Goal: Transaction & Acquisition: Purchase product/service

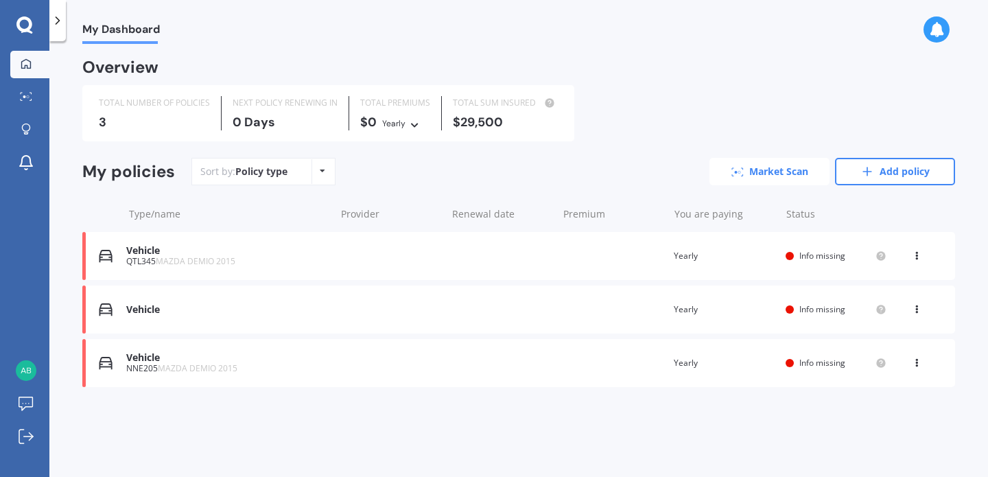
click at [778, 166] on link "Market Scan" at bounding box center [770, 171] width 120 height 27
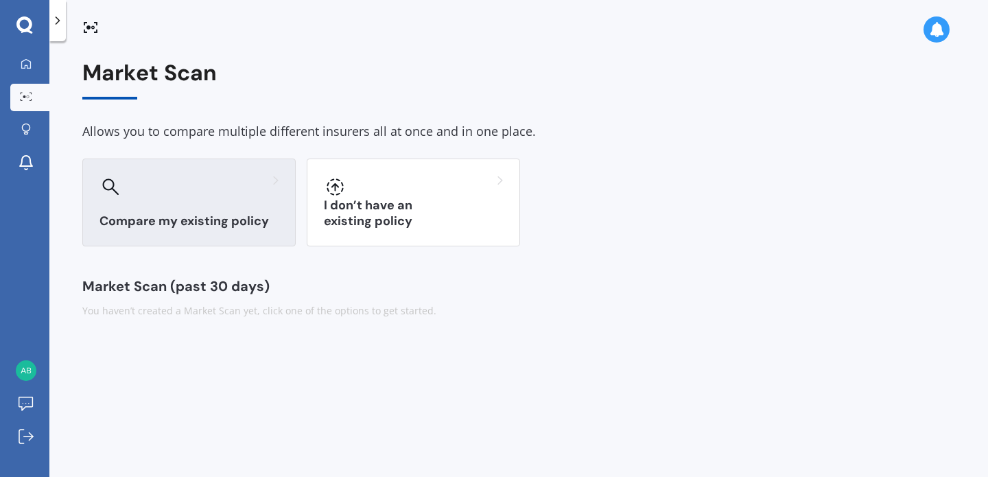
click at [226, 186] on div at bounding box center [189, 187] width 179 height 22
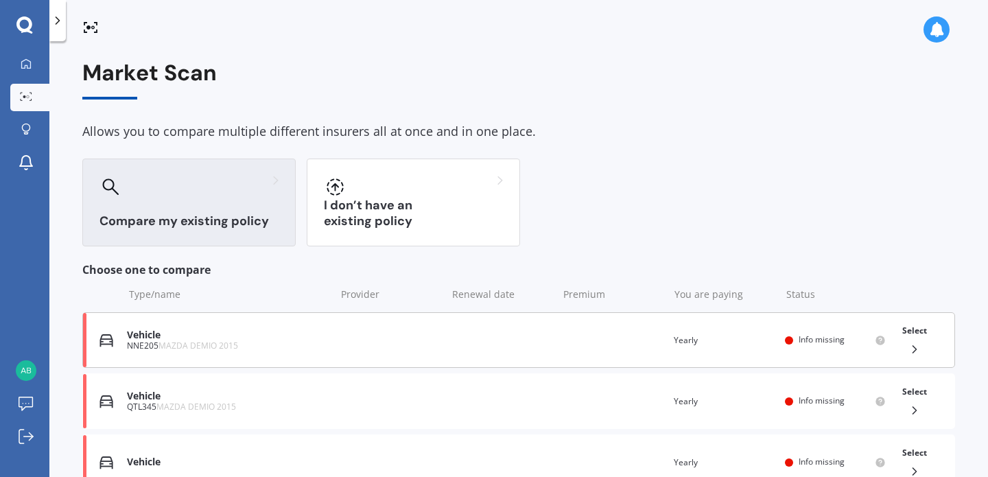
scroll to position [134, 0]
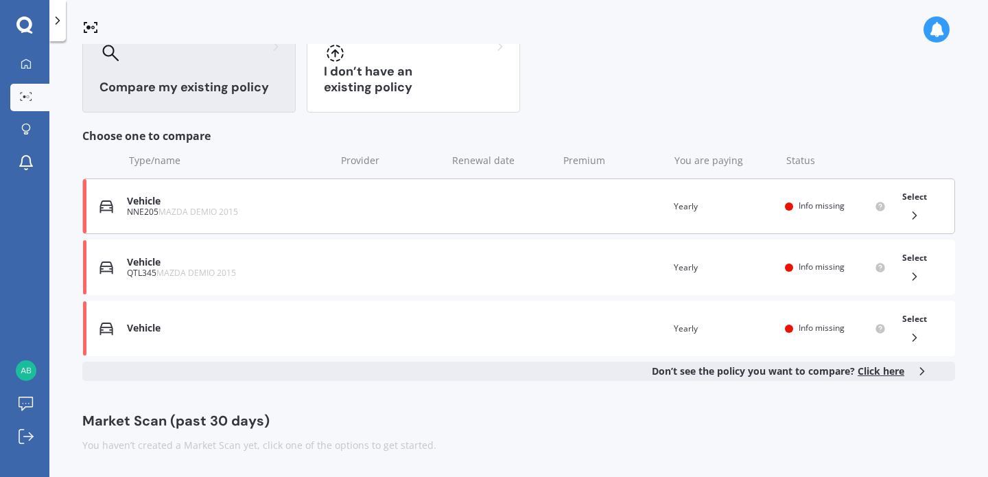
click at [876, 210] on circle at bounding box center [880, 206] width 9 height 9
click at [908, 218] on icon at bounding box center [915, 216] width 14 height 14
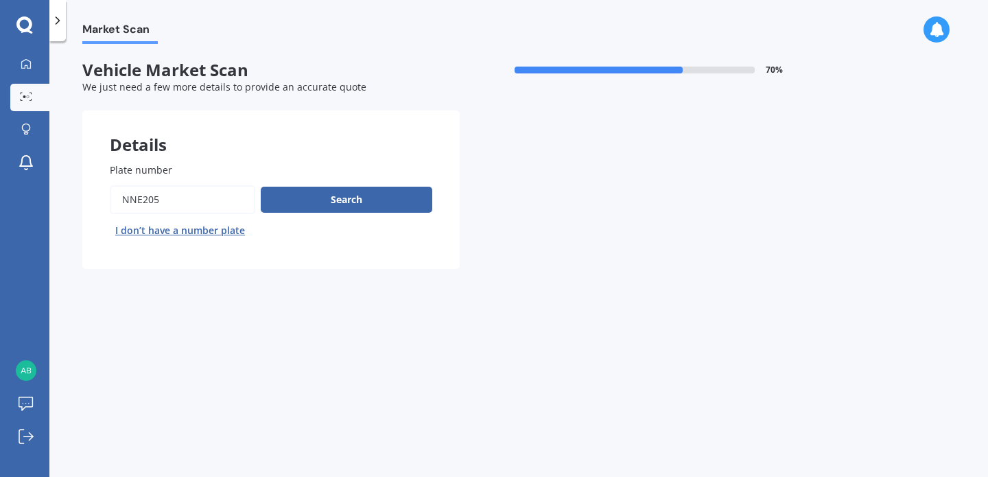
click at [224, 200] on input "Plate number" at bounding box center [182, 199] width 145 height 29
drag, startPoint x: 224, startPoint y: 200, endPoint x: 85, endPoint y: 199, distance: 139.3
click at [85, 199] on div "Plate number Search I don’t have a number plate" at bounding box center [270, 202] width 377 height 134
type input "QTL345"
click at [281, 197] on button "Search" at bounding box center [347, 200] width 172 height 26
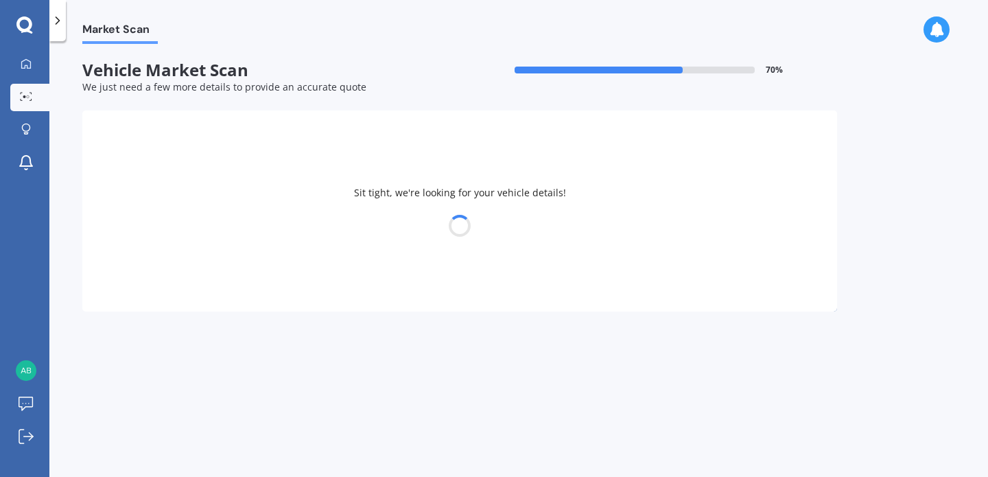
select select "MAZDA"
select select "DEMIO"
select select "13"
select select "01"
select select "1998"
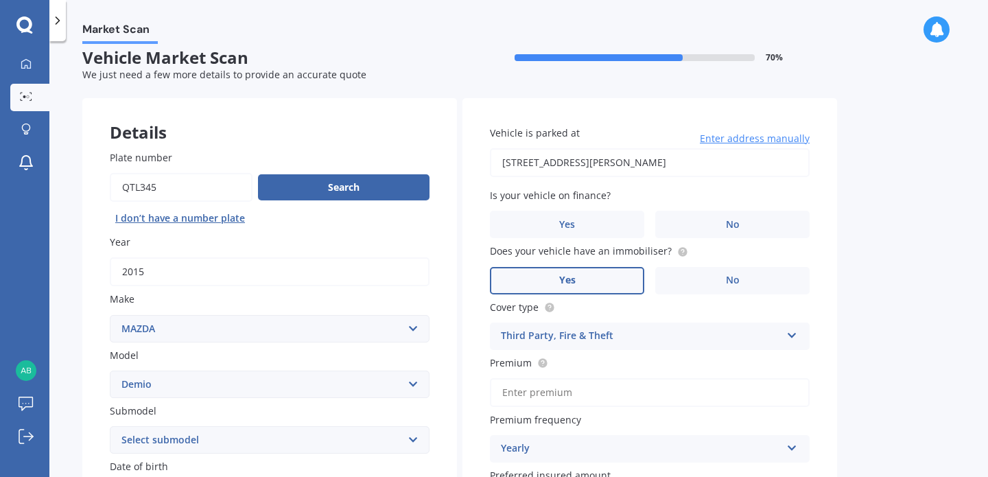
scroll to position [13, 0]
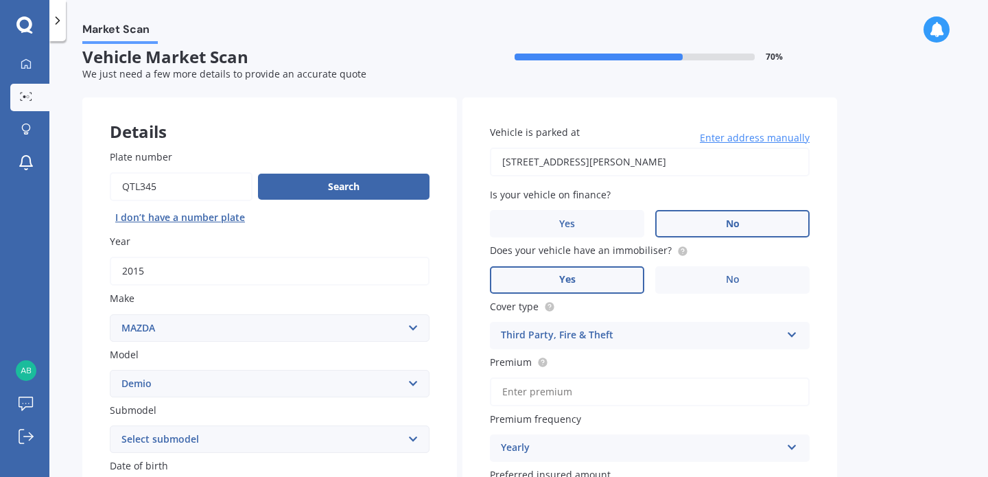
click at [740, 223] on label "No" at bounding box center [732, 223] width 154 height 27
click at [0, 0] on input "No" at bounding box center [0, 0] width 0 height 0
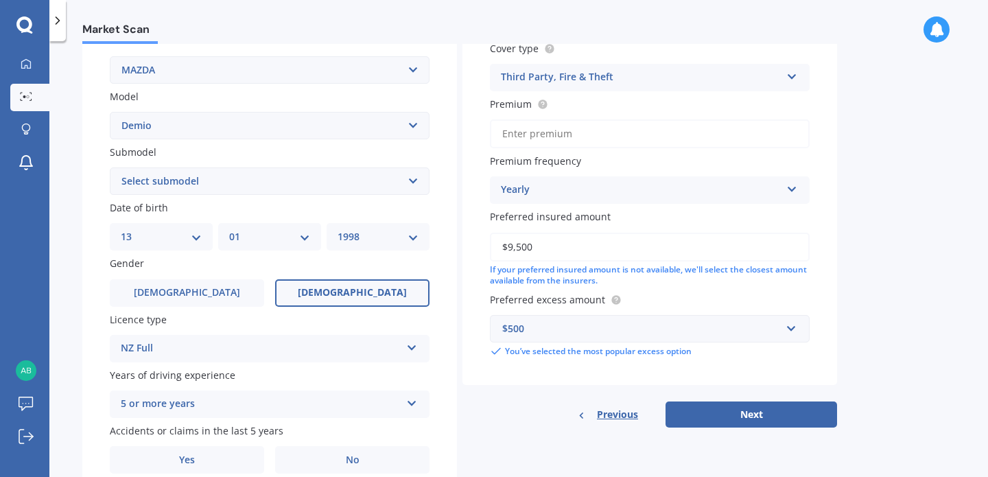
click at [565, 128] on input "Premium" at bounding box center [650, 133] width 320 height 29
paste input "$1,249.47"
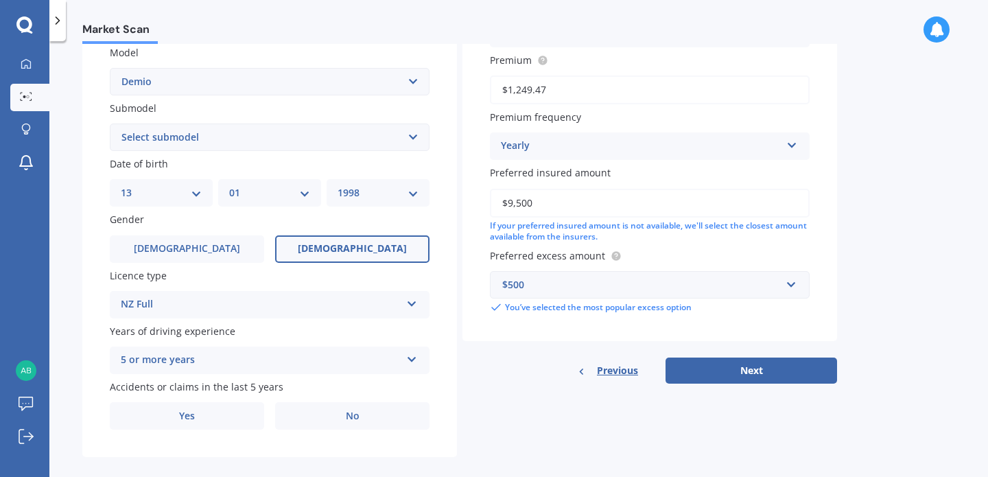
scroll to position [318, 0]
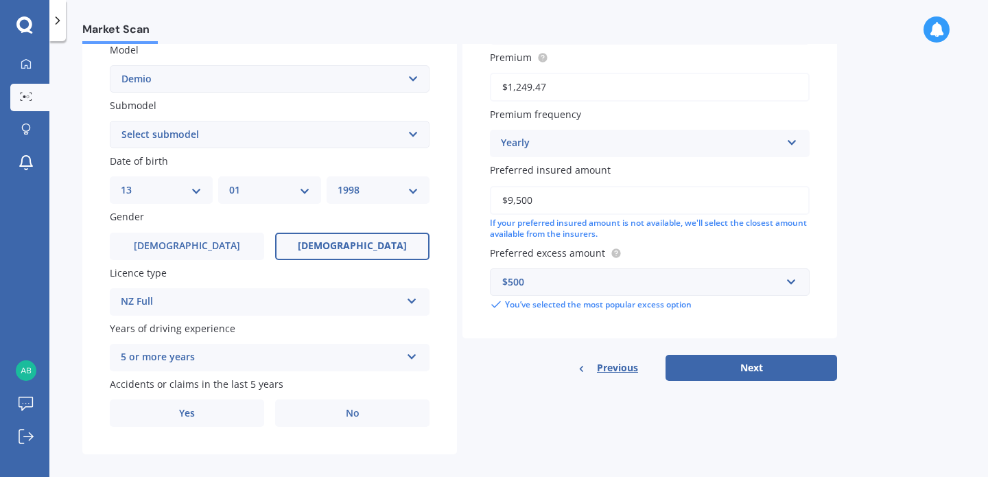
type input "$1,249.47"
click at [567, 290] on div "$500" at bounding box center [641, 281] width 279 height 15
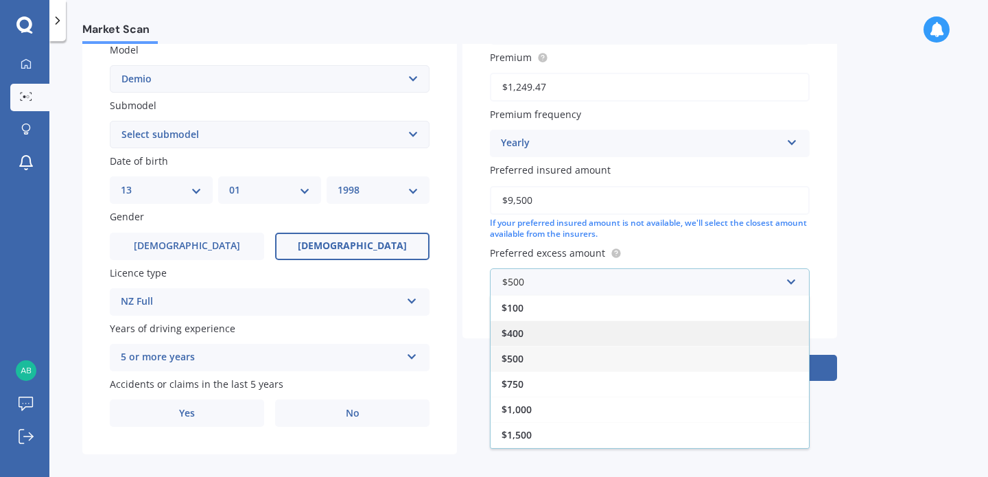
click at [566, 331] on div "$400" at bounding box center [650, 332] width 318 height 25
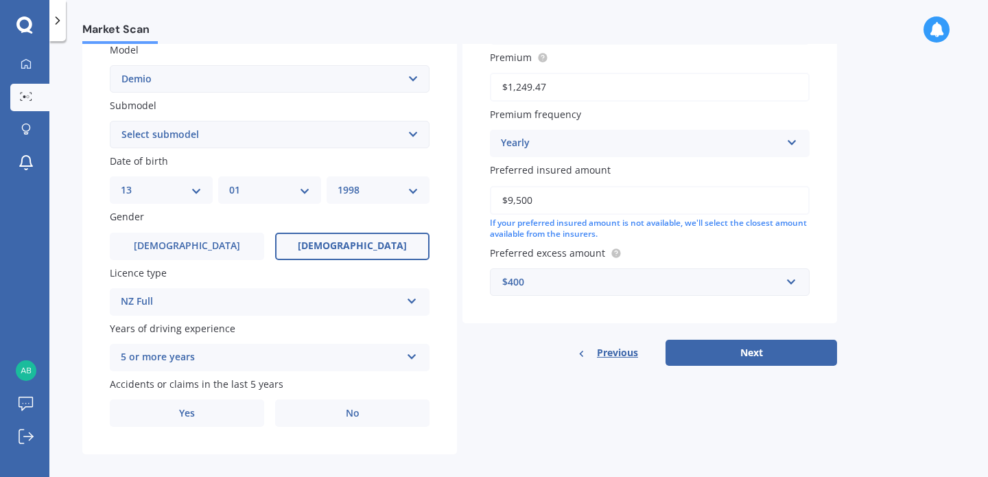
click at [571, 211] on input "$9,500" at bounding box center [650, 200] width 320 height 29
type input "$9,950"
click at [520, 360] on div "Previous Next" at bounding box center [650, 353] width 375 height 26
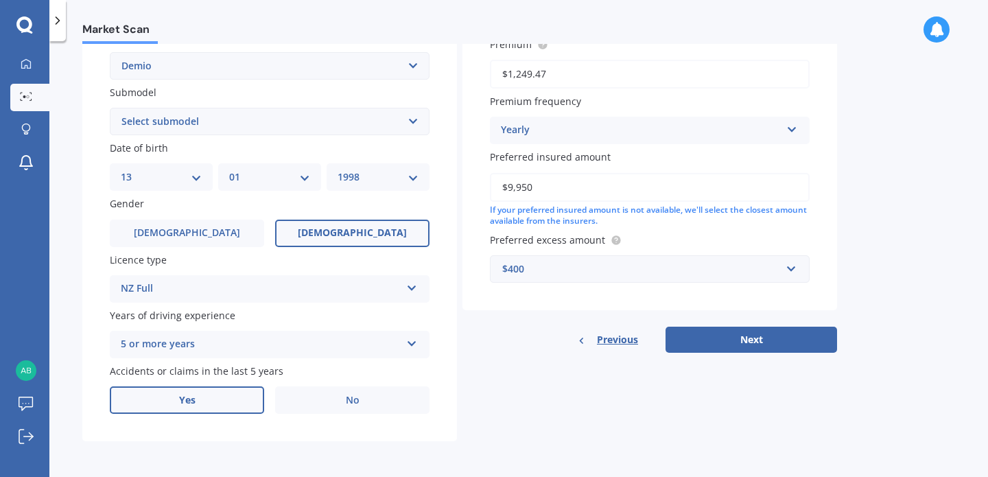
click at [234, 400] on label "Yes" at bounding box center [187, 399] width 154 height 27
click at [0, 0] on input "Yes" at bounding box center [0, 0] width 0 height 0
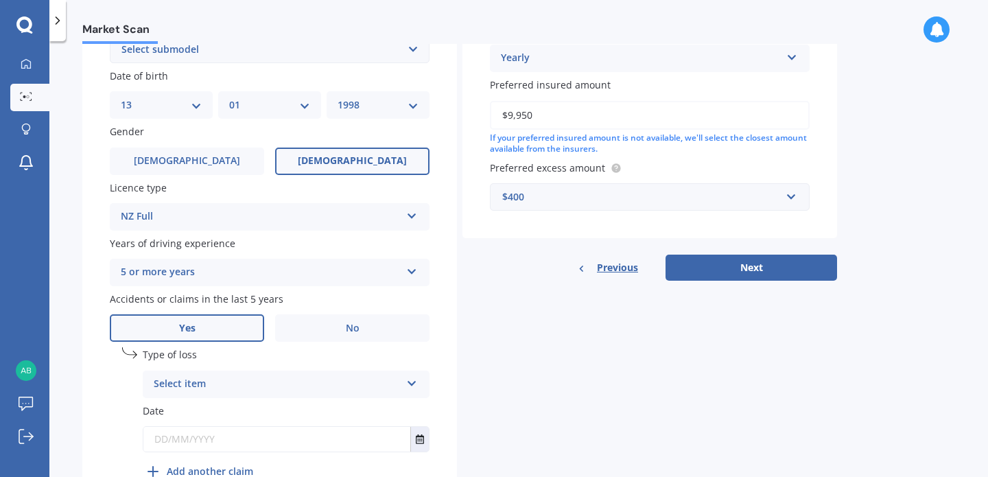
scroll to position [452, 0]
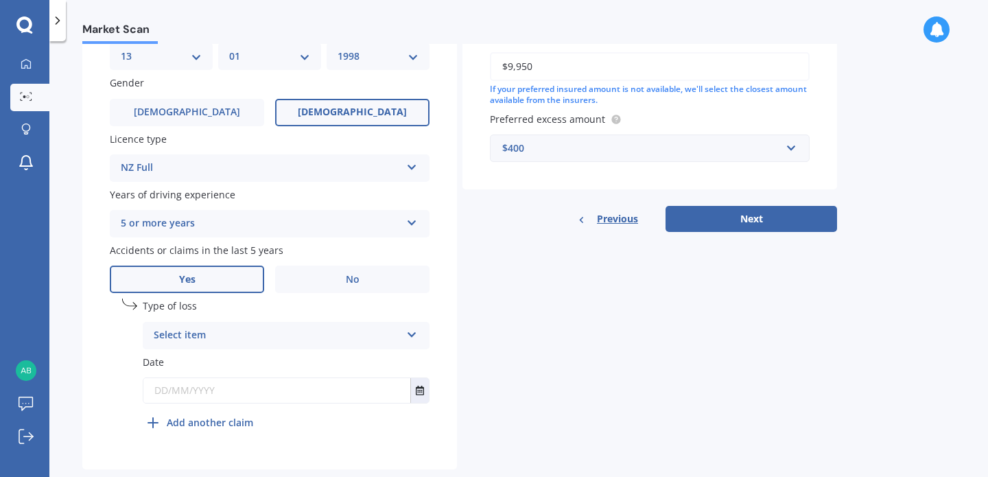
click at [285, 336] on div "Select item" at bounding box center [277, 335] width 247 height 16
click at [259, 368] on div "At fault accident" at bounding box center [285, 362] width 285 height 25
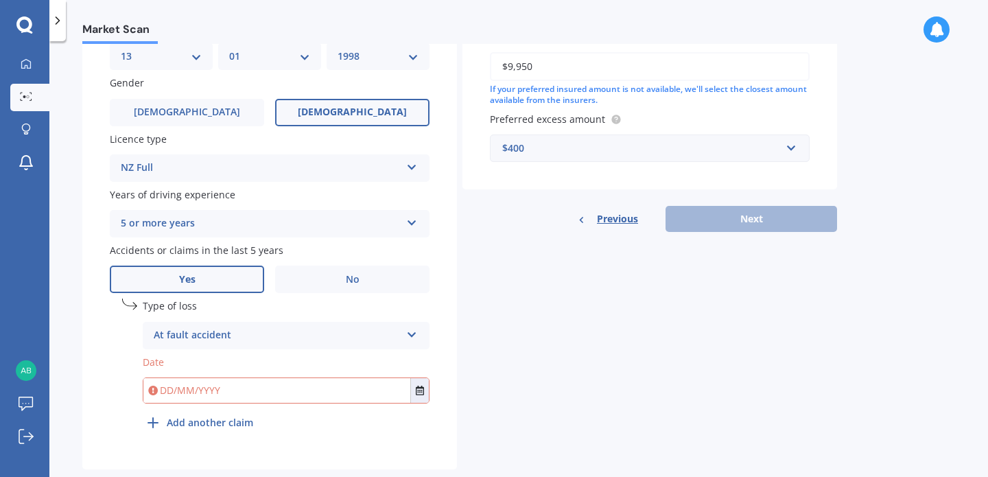
scroll to position [484, 0]
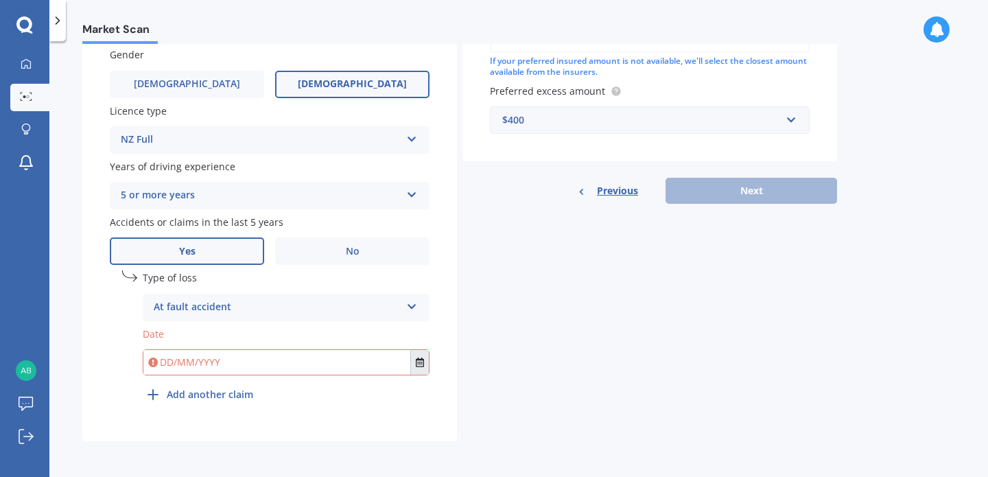
click at [416, 359] on icon "Select date" at bounding box center [420, 363] width 8 height 10
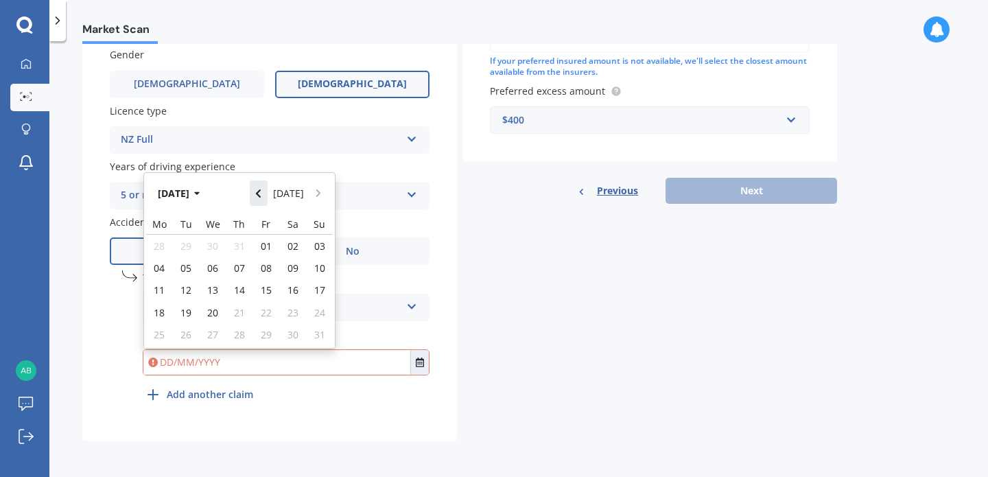
click at [261, 189] on icon "Navigate back" at bounding box center [258, 194] width 6 height 10
click at [261, 188] on icon "Navigate back" at bounding box center [258, 190] width 6 height 10
click at [237, 255] on div "01" at bounding box center [239, 246] width 27 height 22
type input "[DATE]"
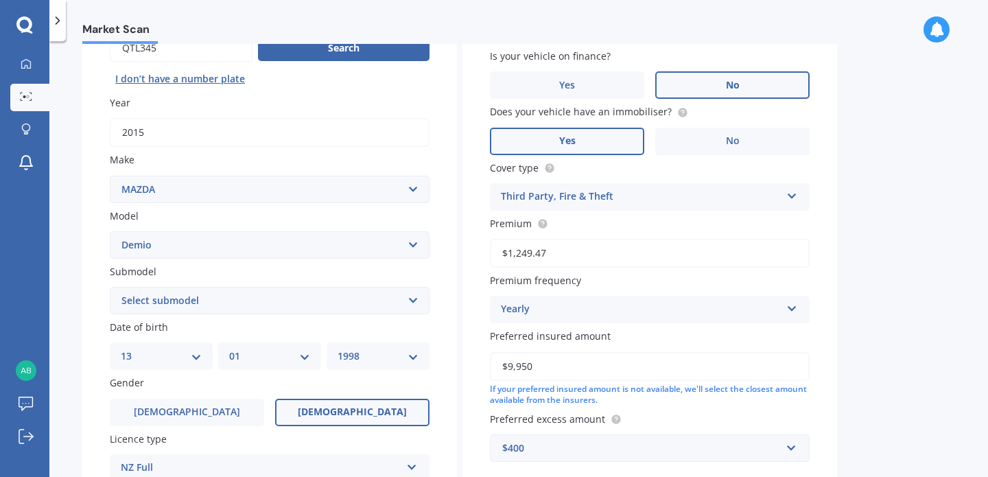
scroll to position [0, 0]
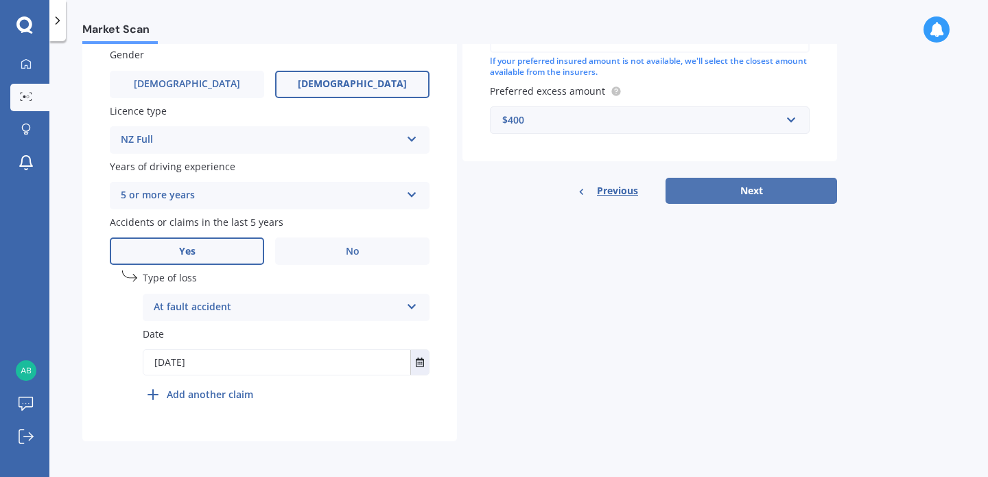
click at [759, 189] on button "Next" at bounding box center [752, 191] width 172 height 26
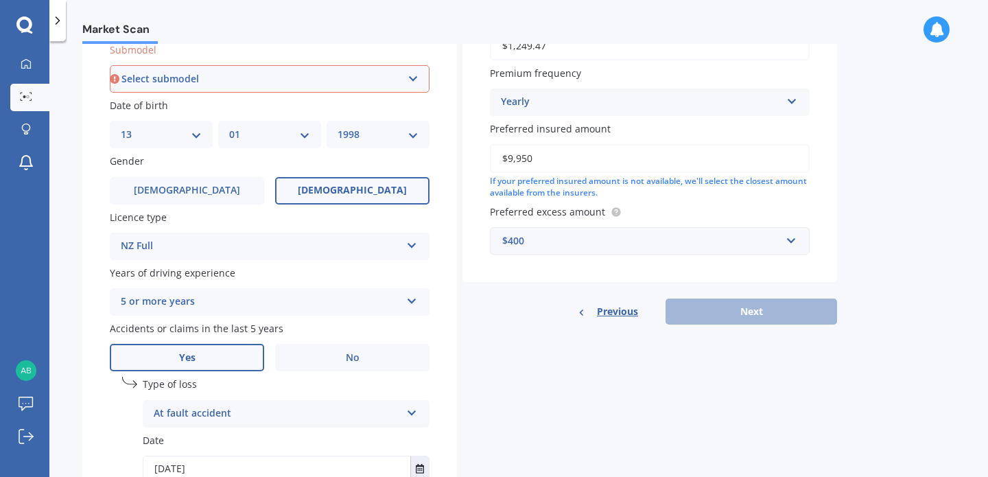
scroll to position [257, 0]
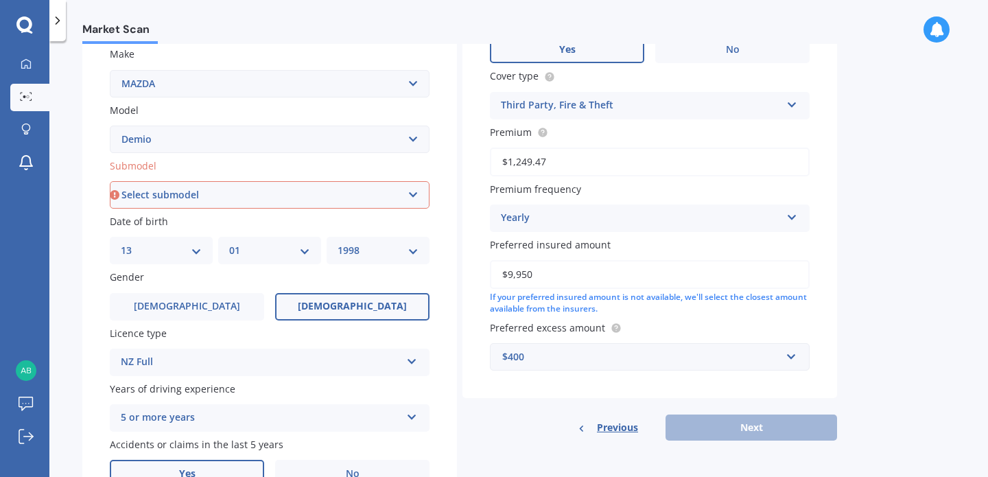
click at [347, 194] on select "Select submodel (All) Diesel Petrol XD Touring Turbo Diesel" at bounding box center [270, 194] width 320 height 27
select select "PETROL"
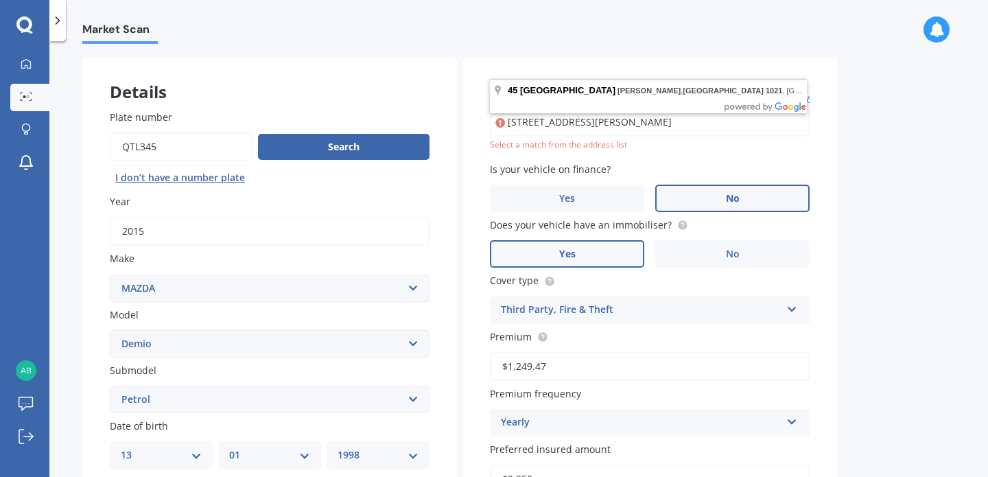
scroll to position [0, 0]
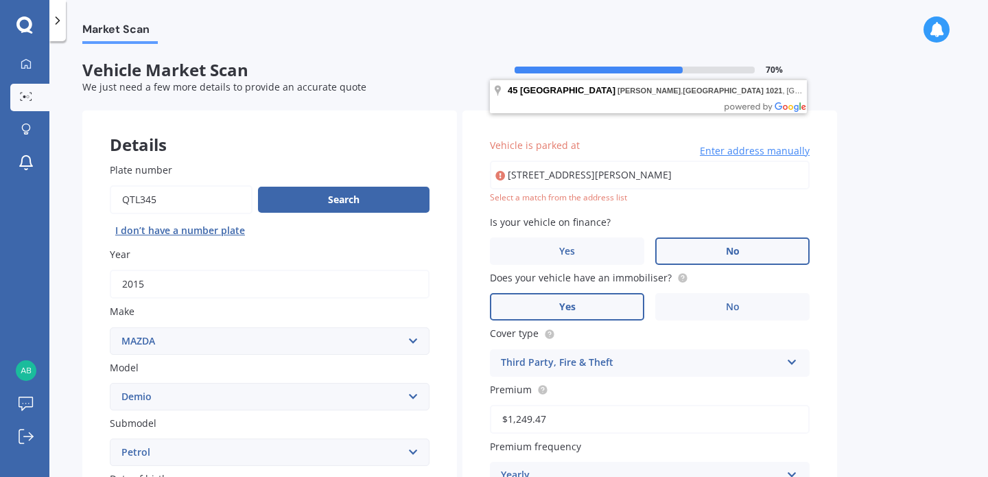
click at [725, 178] on input "[STREET_ADDRESS][PERSON_NAME]" at bounding box center [650, 175] width 320 height 29
type input "[STREET_ADDRESS][PERSON_NAME]"
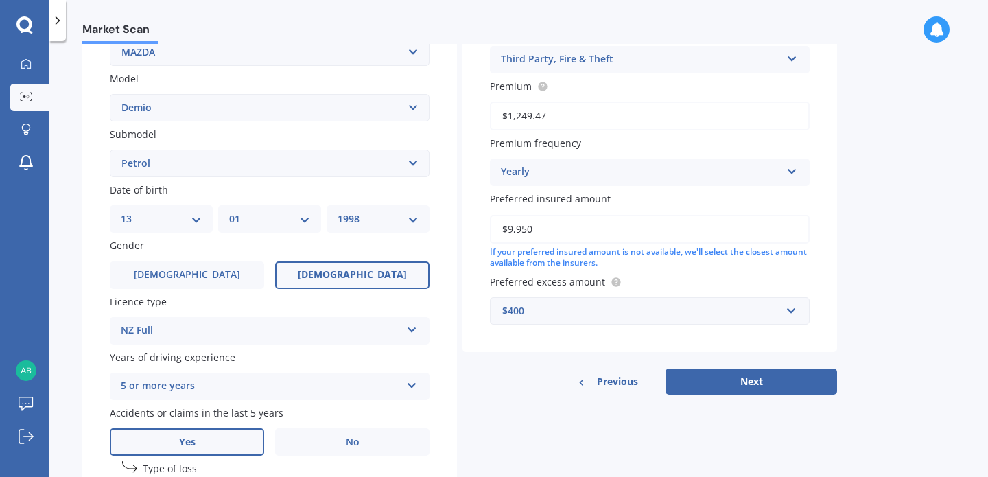
scroll to position [408, 0]
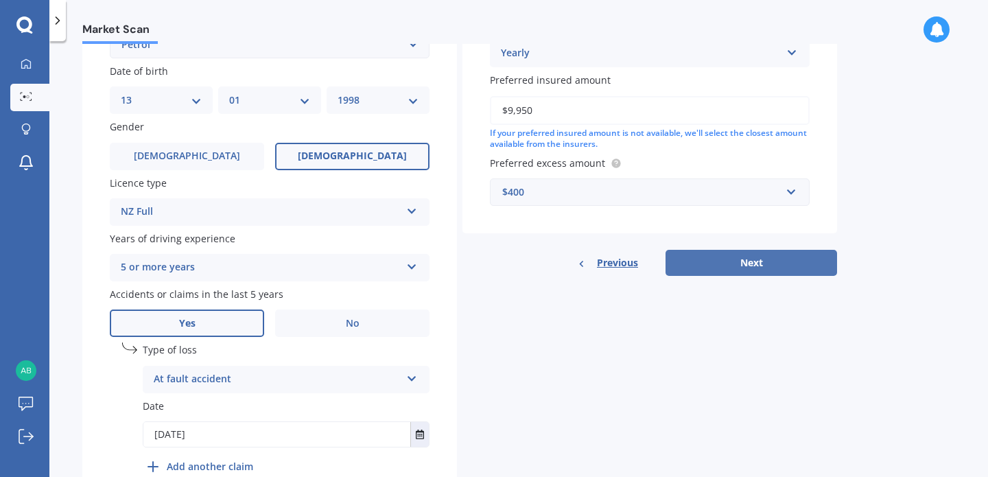
click at [739, 272] on button "Next" at bounding box center [752, 263] width 172 height 26
select select "13"
select select "01"
select select "1998"
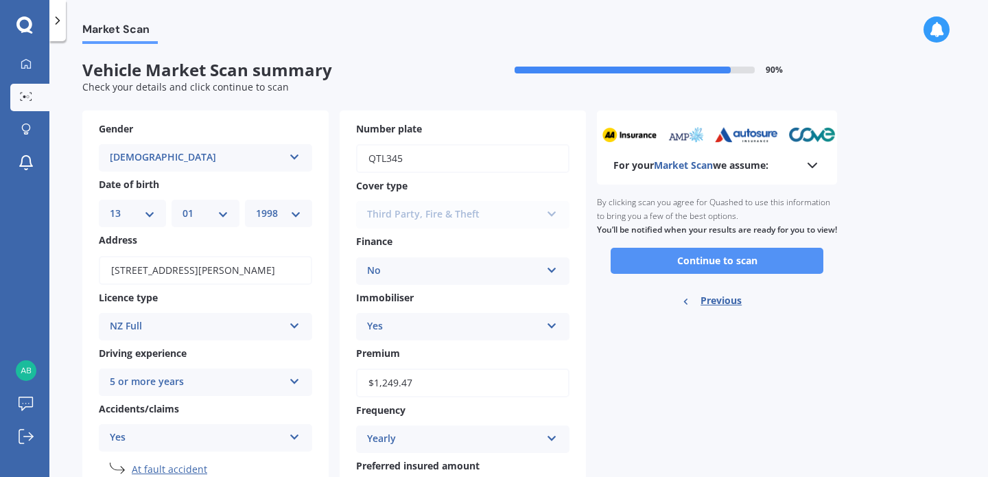
scroll to position [138, 0]
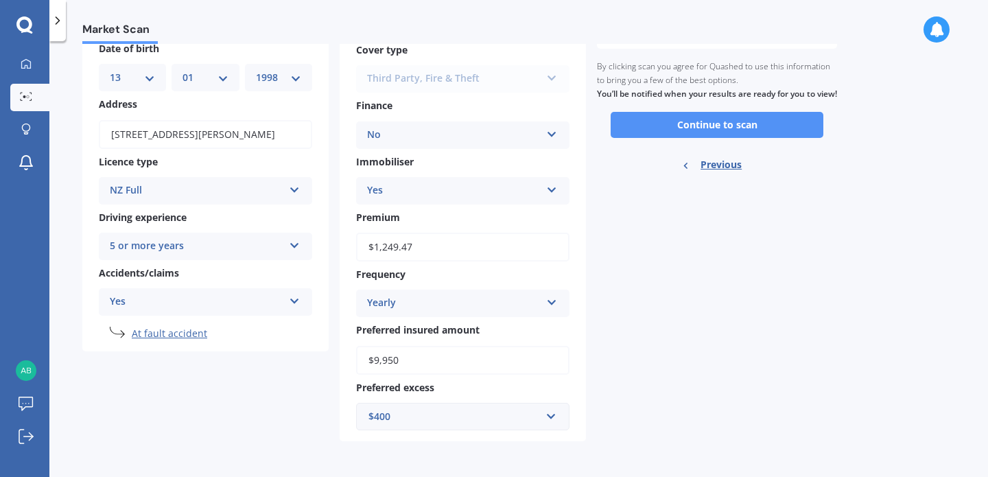
click at [701, 131] on button "Continue to scan" at bounding box center [717, 125] width 213 height 26
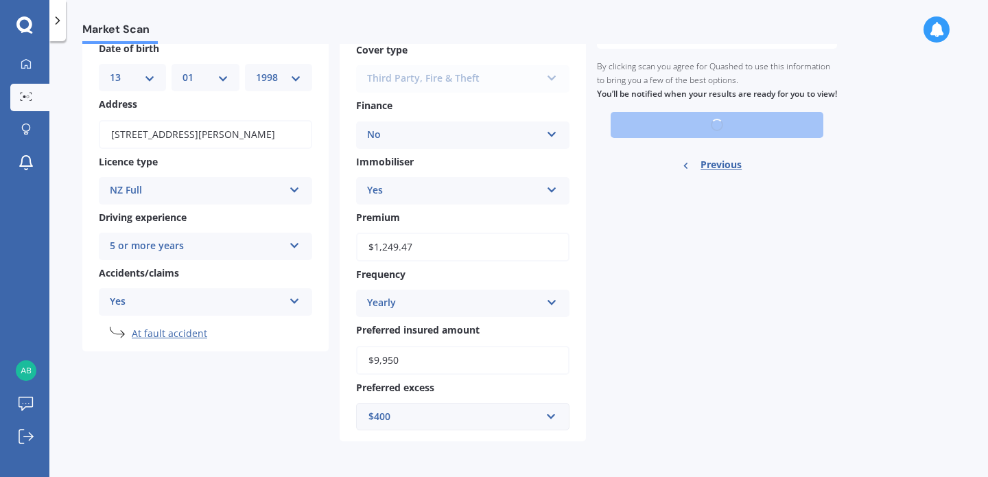
scroll to position [0, 0]
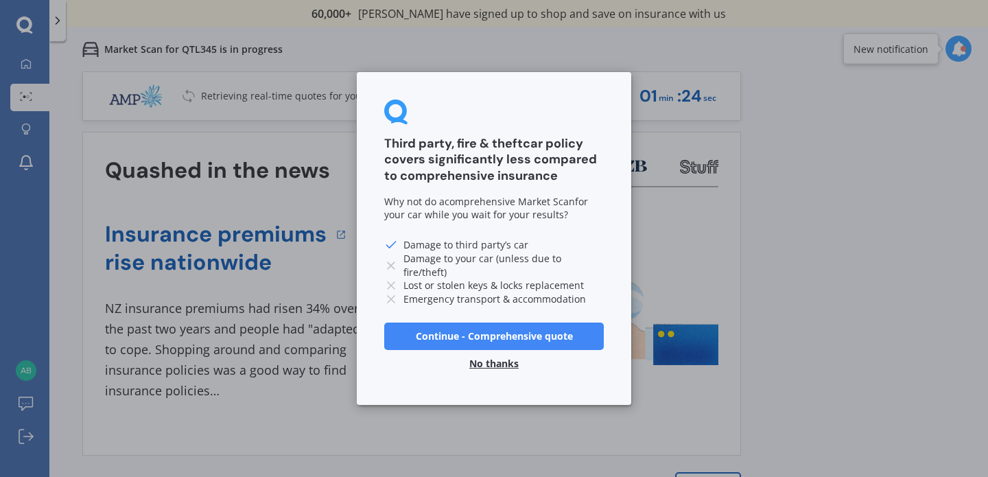
click at [484, 365] on button "No thanks" at bounding box center [494, 363] width 66 height 27
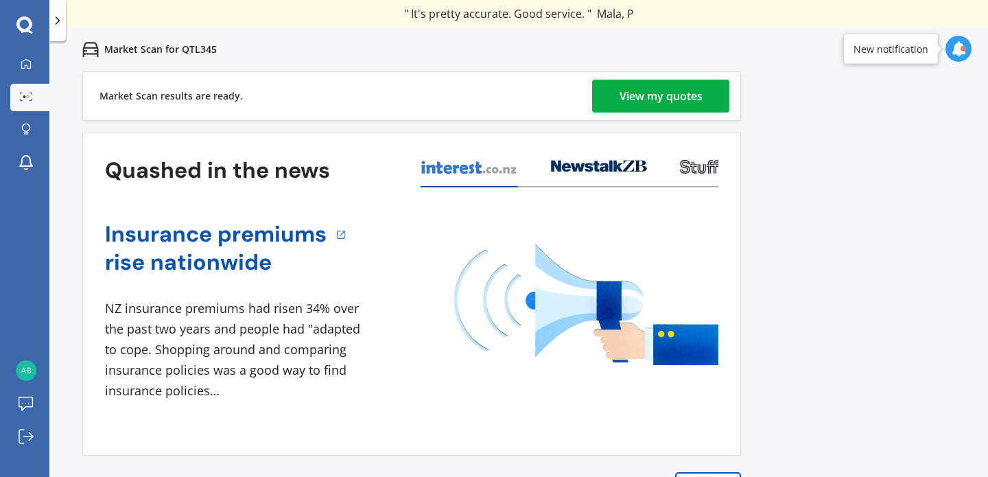
click at [642, 96] on div "View my quotes" at bounding box center [661, 96] width 83 height 33
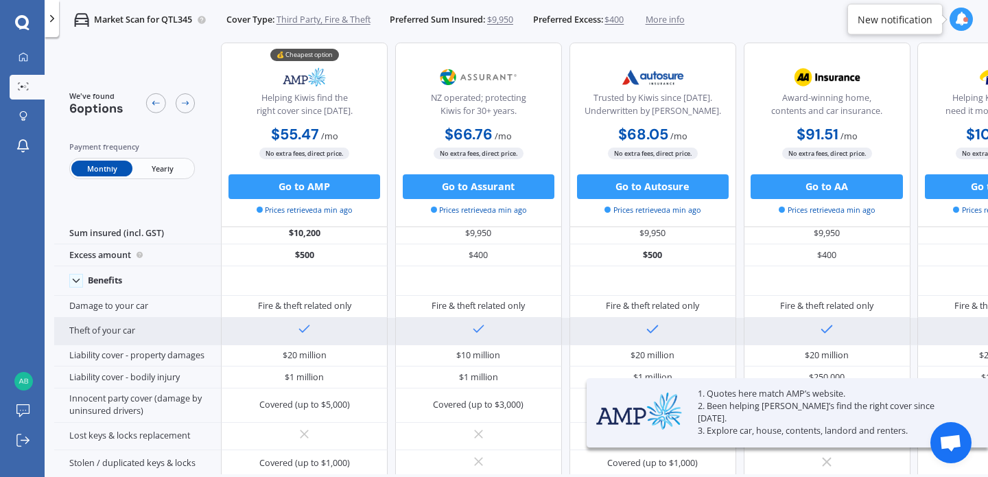
scroll to position [16, 0]
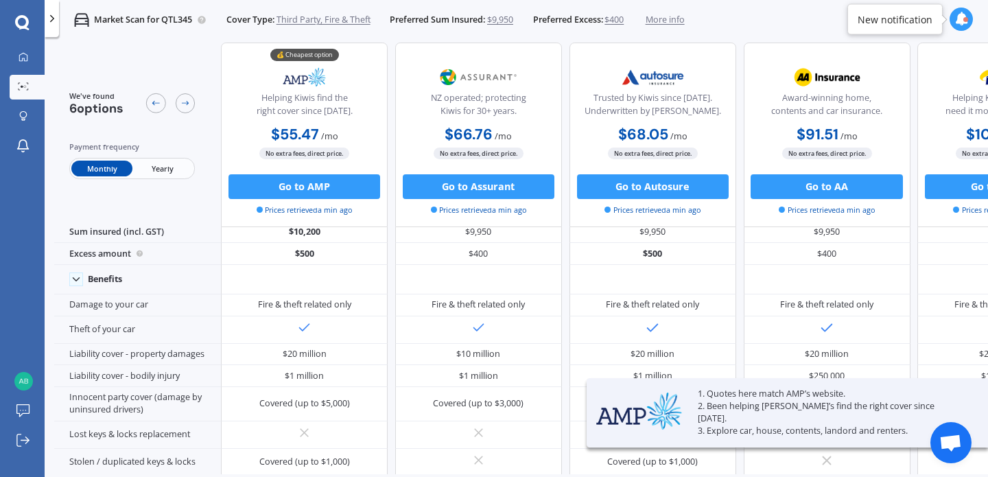
click at [168, 173] on span "Yearly" at bounding box center [162, 169] width 60 height 16
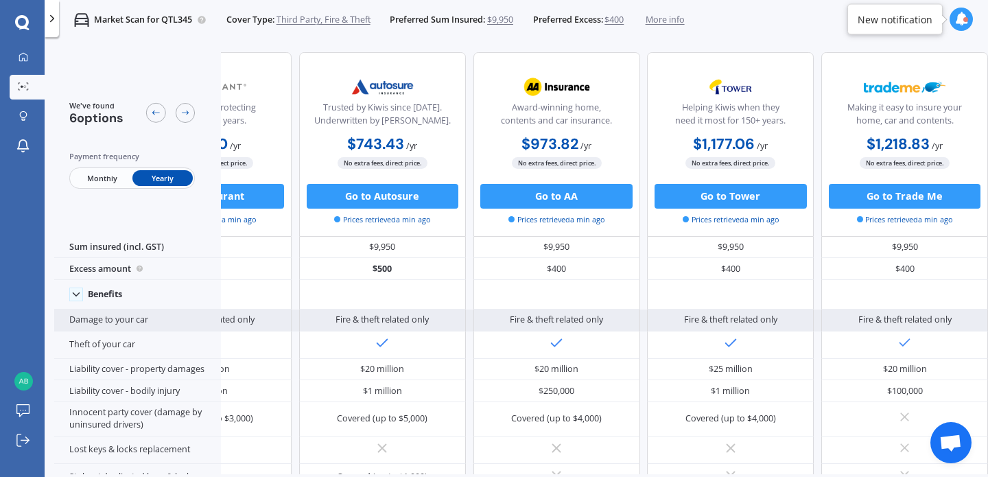
scroll to position [0, 0]
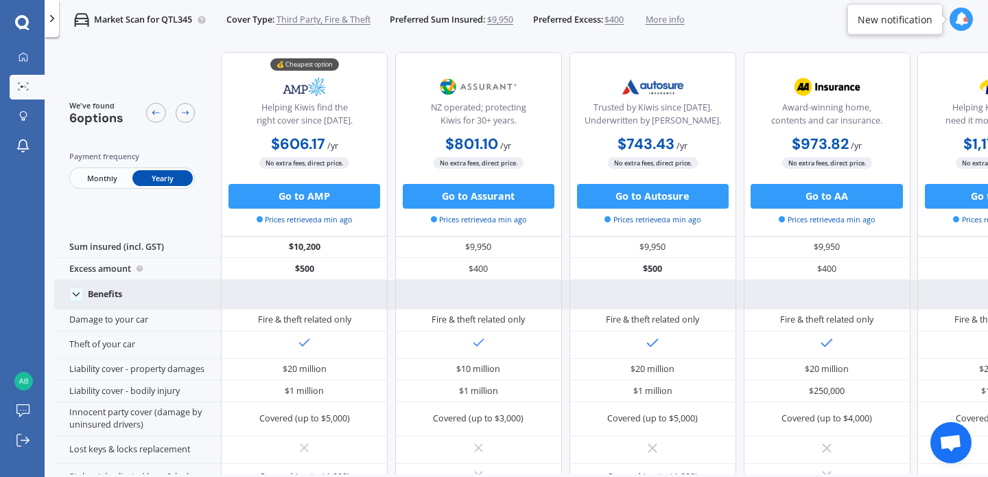
click at [318, 289] on div at bounding box center [304, 295] width 167 height 30
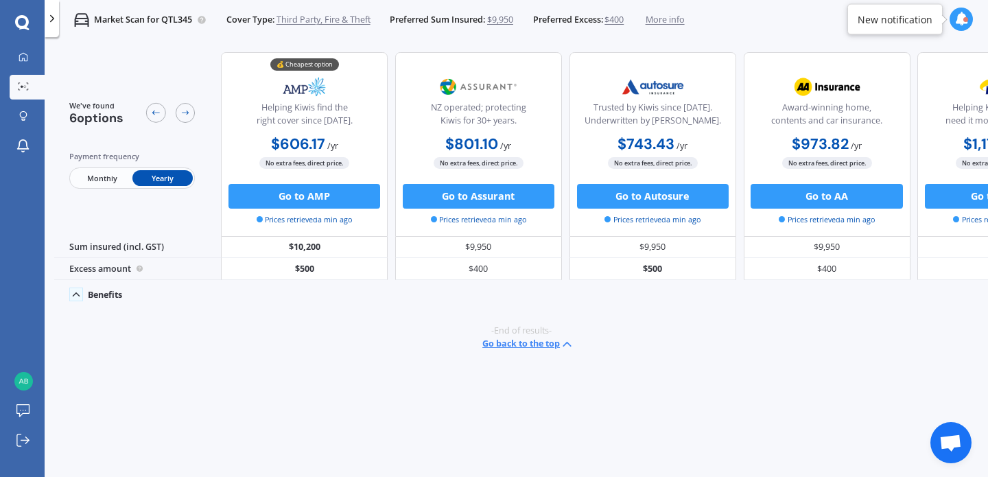
click at [255, 294] on div at bounding box center [304, 295] width 167 height 30
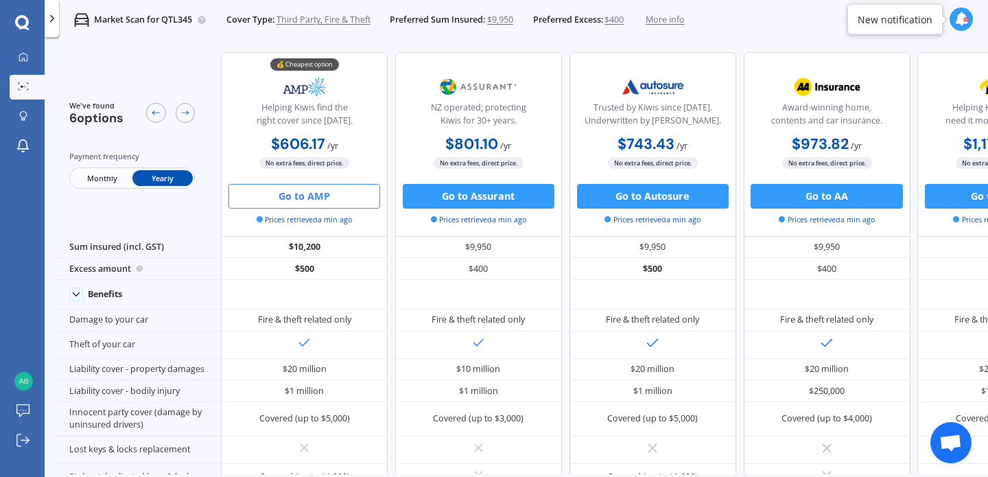
click at [285, 194] on button "Go to AMP" at bounding box center [305, 196] width 152 height 25
